Goal: Check status: Check status

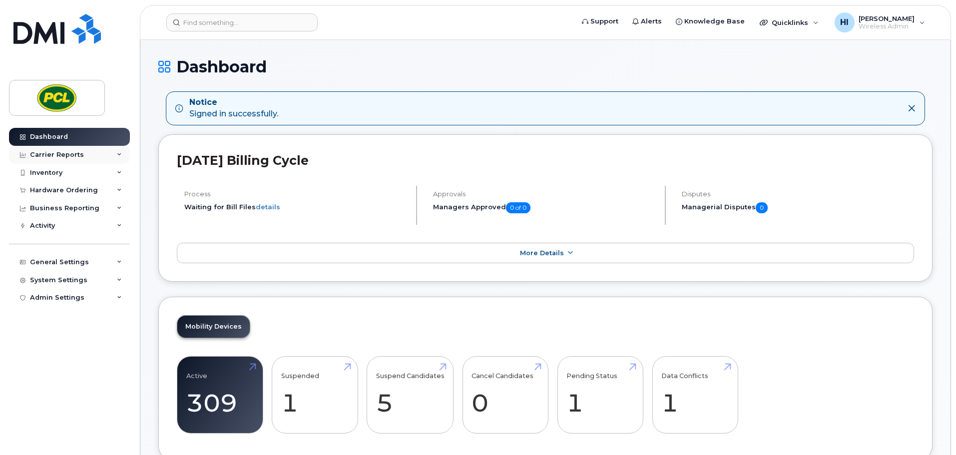
click at [64, 155] on div "Carrier Reports" at bounding box center [57, 155] width 54 height 8
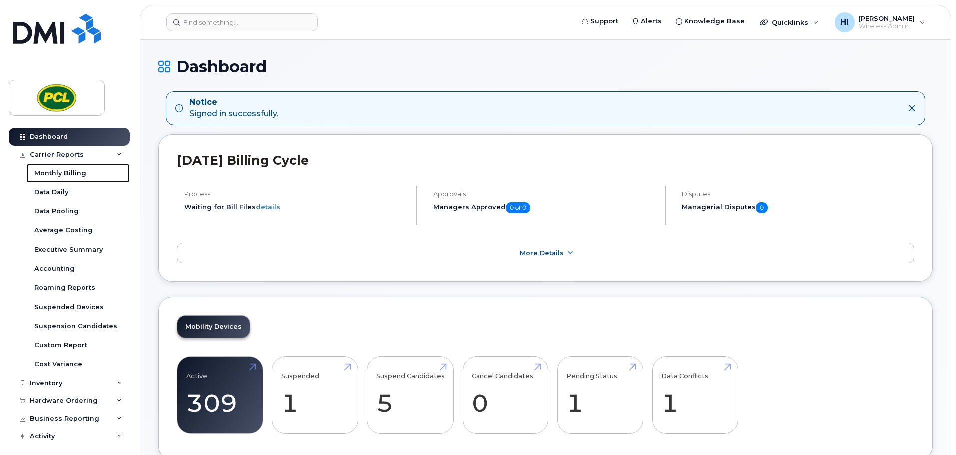
drag, startPoint x: 73, startPoint y: 170, endPoint x: 215, endPoint y: 167, distance: 142.3
click at [73, 170] on div "Monthly Billing" at bounding box center [60, 173] width 52 height 9
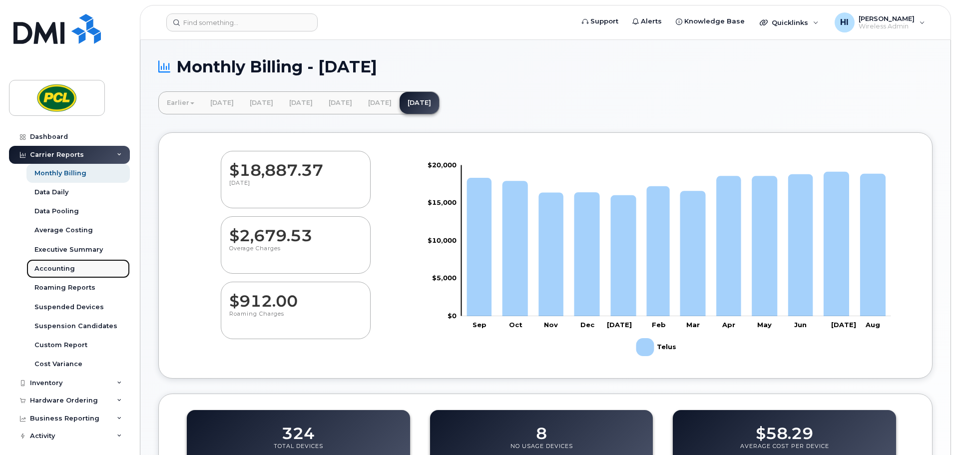
click at [49, 266] on div "Accounting" at bounding box center [54, 268] width 40 height 9
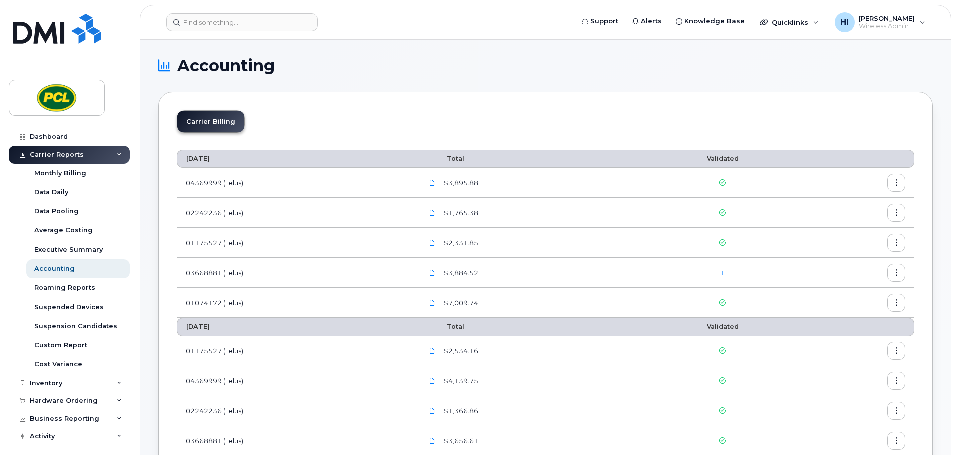
click at [724, 273] on link "1" at bounding box center [722, 273] width 4 height 8
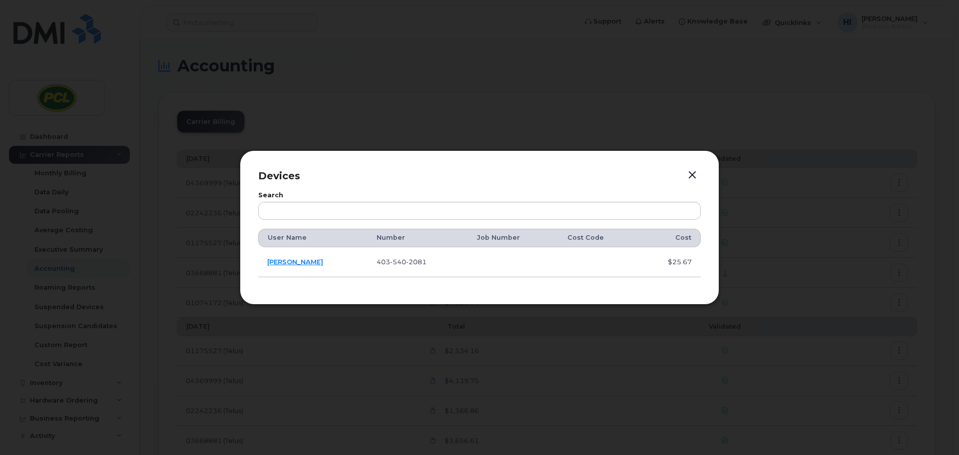
click at [692, 174] on button "button" at bounding box center [692, 175] width 15 height 14
